Goal: Task Accomplishment & Management: Manage account settings

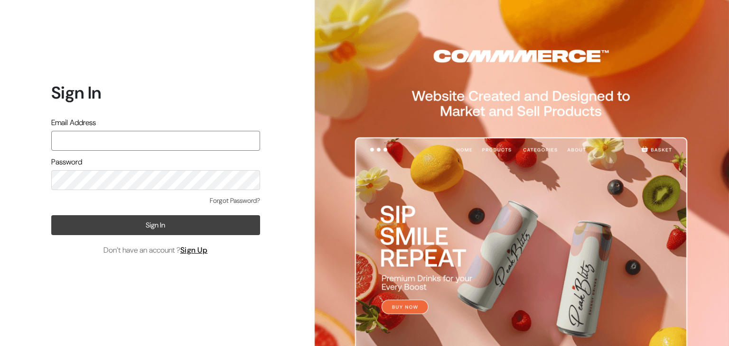
type input "aadhira.jewellery21@gmail.com"
click at [116, 230] on button "Sign In" at bounding box center [155, 225] width 209 height 20
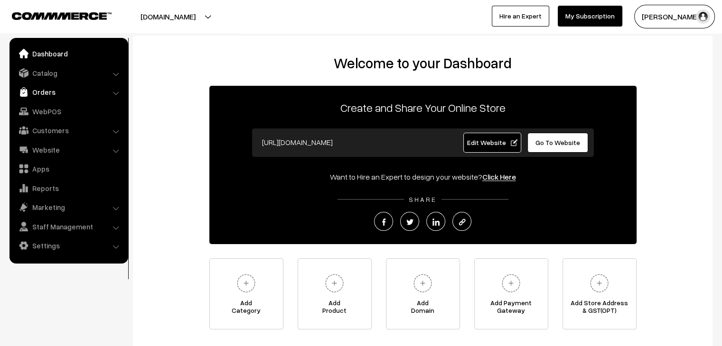
click at [61, 90] on link "Orders" at bounding box center [68, 92] width 113 height 17
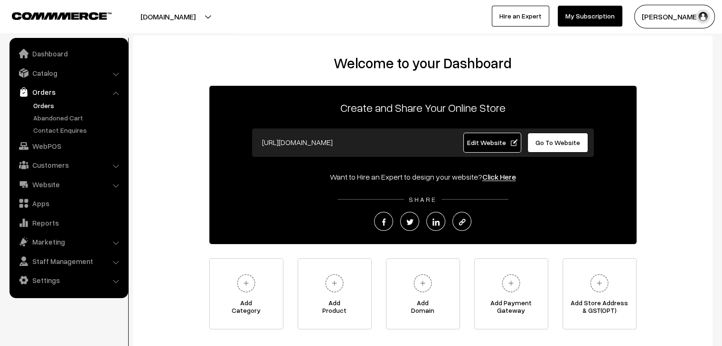
click at [55, 107] on link "Orders" at bounding box center [78, 106] width 94 height 10
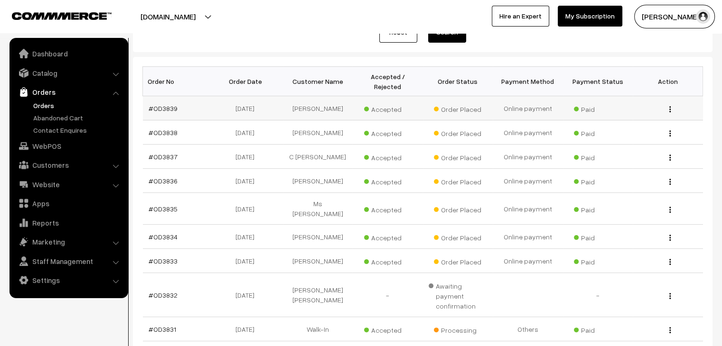
scroll to position [142, 0]
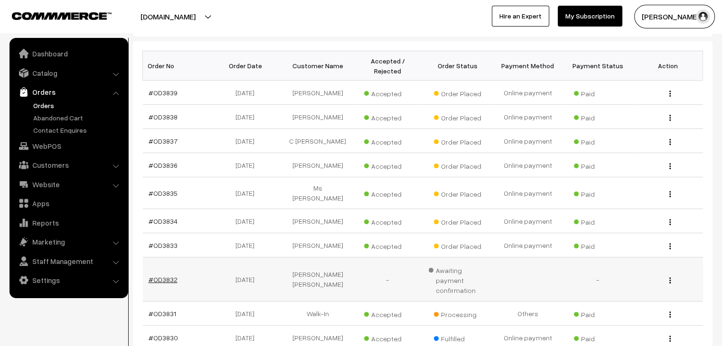
click at [168, 276] on link "#OD3832" at bounding box center [163, 280] width 29 height 8
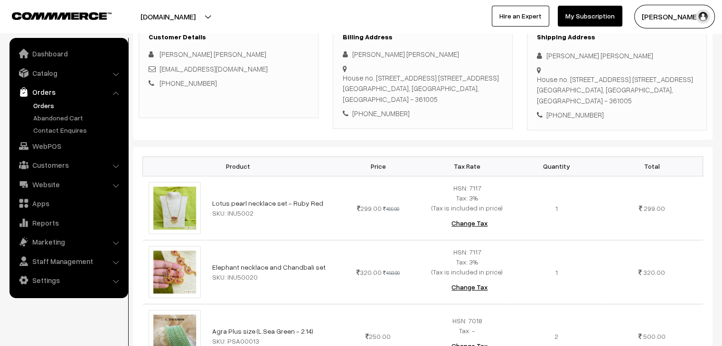
scroll to position [95, 0]
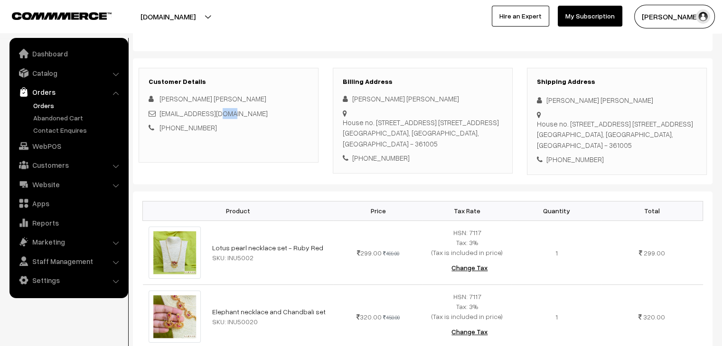
drag, startPoint x: 231, startPoint y: 116, endPoint x: 169, endPoint y: 114, distance: 62.2
click at [173, 114] on div "[EMAIL_ADDRESS][DOMAIN_NAME]" at bounding box center [229, 113] width 160 height 11
click at [168, 114] on link "[EMAIL_ADDRESS][DOMAIN_NAME]" at bounding box center [213, 113] width 108 height 9
click at [216, 137] on div "Customer Details [PERSON_NAME] [PERSON_NAME] [EMAIL_ADDRESS][DOMAIN_NAME] [PHON…" at bounding box center [229, 115] width 180 height 95
drag, startPoint x: 227, startPoint y: 115, endPoint x: 159, endPoint y: 117, distance: 67.9
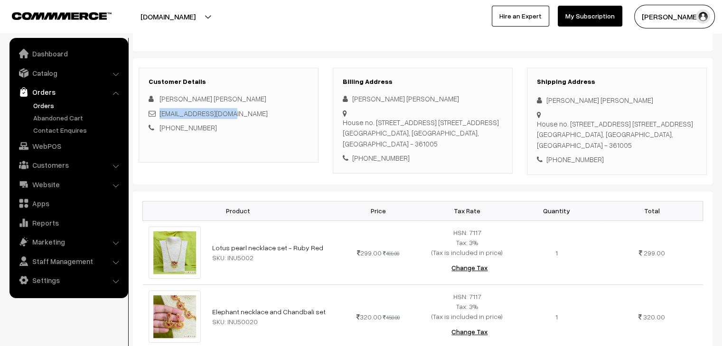
click at [159, 117] on div "[EMAIL_ADDRESS][DOMAIN_NAME]" at bounding box center [229, 113] width 160 height 11
copy link "[EMAIL_ADDRESS][DOMAIN_NAME]"
